Goal: Information Seeking & Learning: Compare options

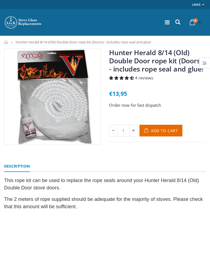
select select "Sort dropdown"
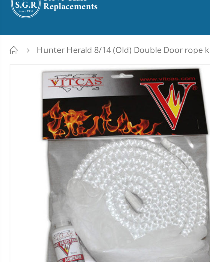
scroll to position [0, 18]
